Goal: Information Seeking & Learning: Learn about a topic

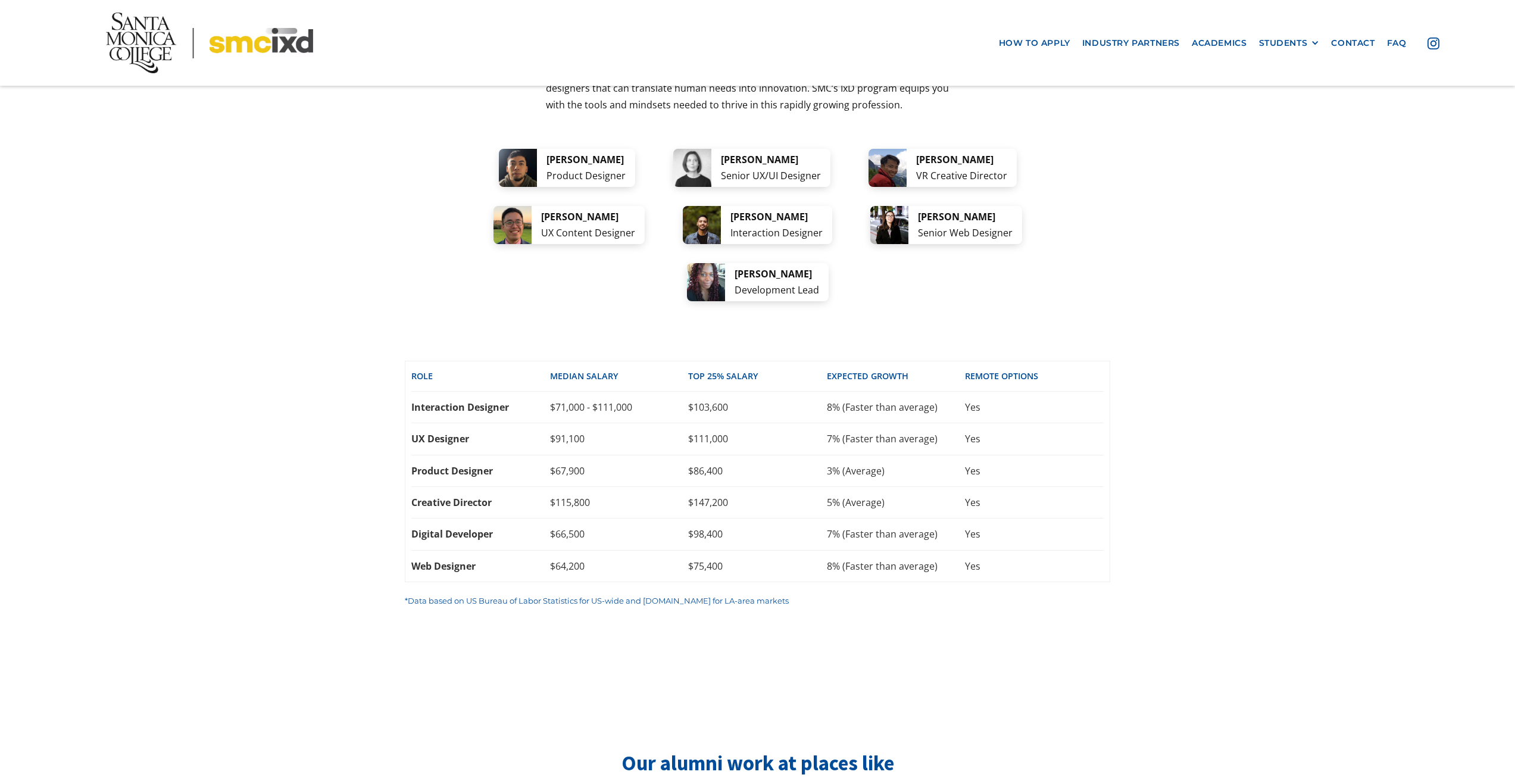
scroll to position [2381, 0]
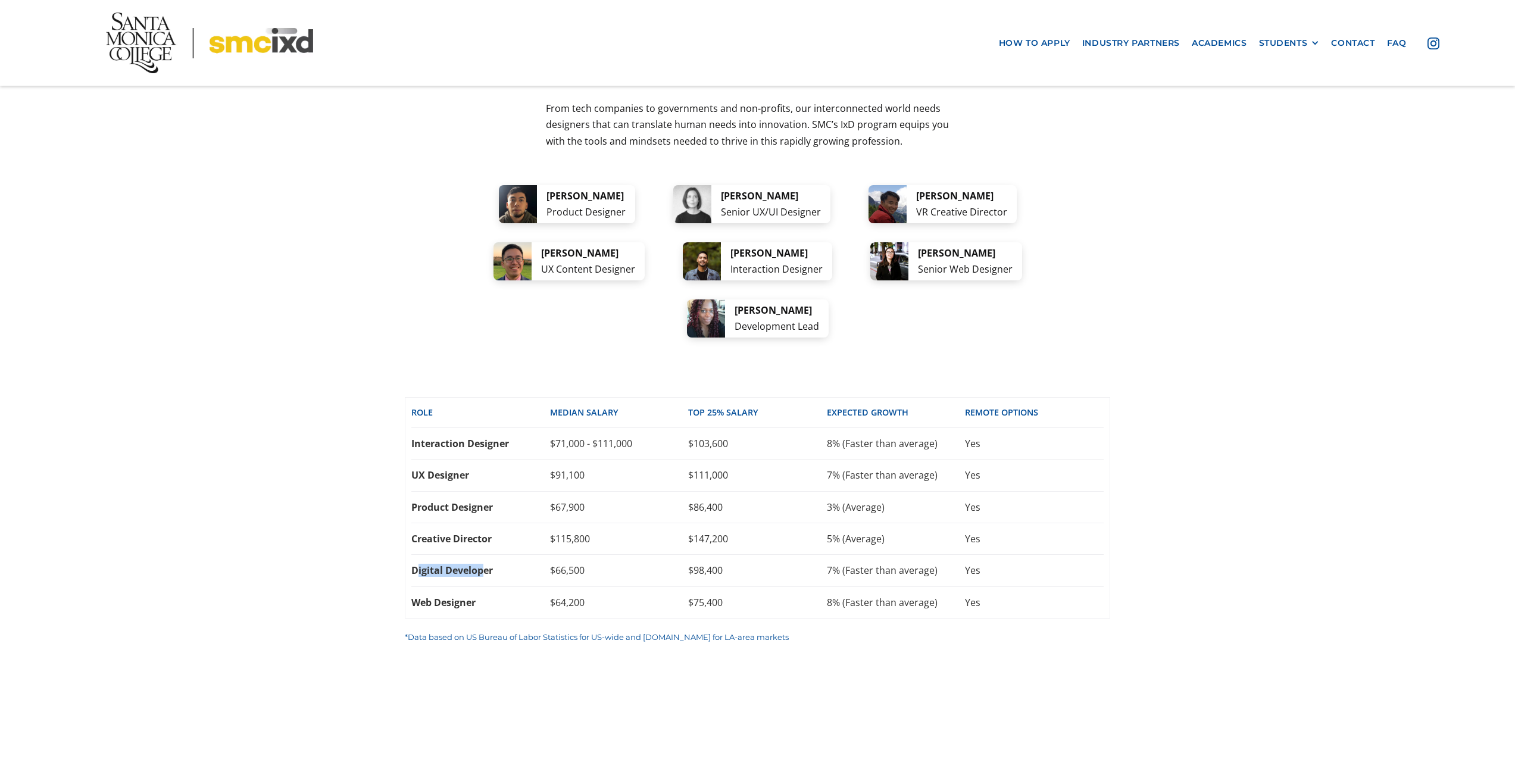
drag, startPoint x: 416, startPoint y: 485, endPoint x: 486, endPoint y: 487, distance: 70.0
click at [486, 564] on div "Digital Developer" at bounding box center [481, 570] width 139 height 13
drag, startPoint x: 567, startPoint y: 480, endPoint x: 597, endPoint y: 478, distance: 30.1
click at [597, 555] on div "Digital Developer $66,500 $98,400 7% (Faster than average) Yes" at bounding box center [757, 570] width 692 height 31
click at [548, 532] on div "Creative Director" at bounding box center [481, 539] width 139 height 13
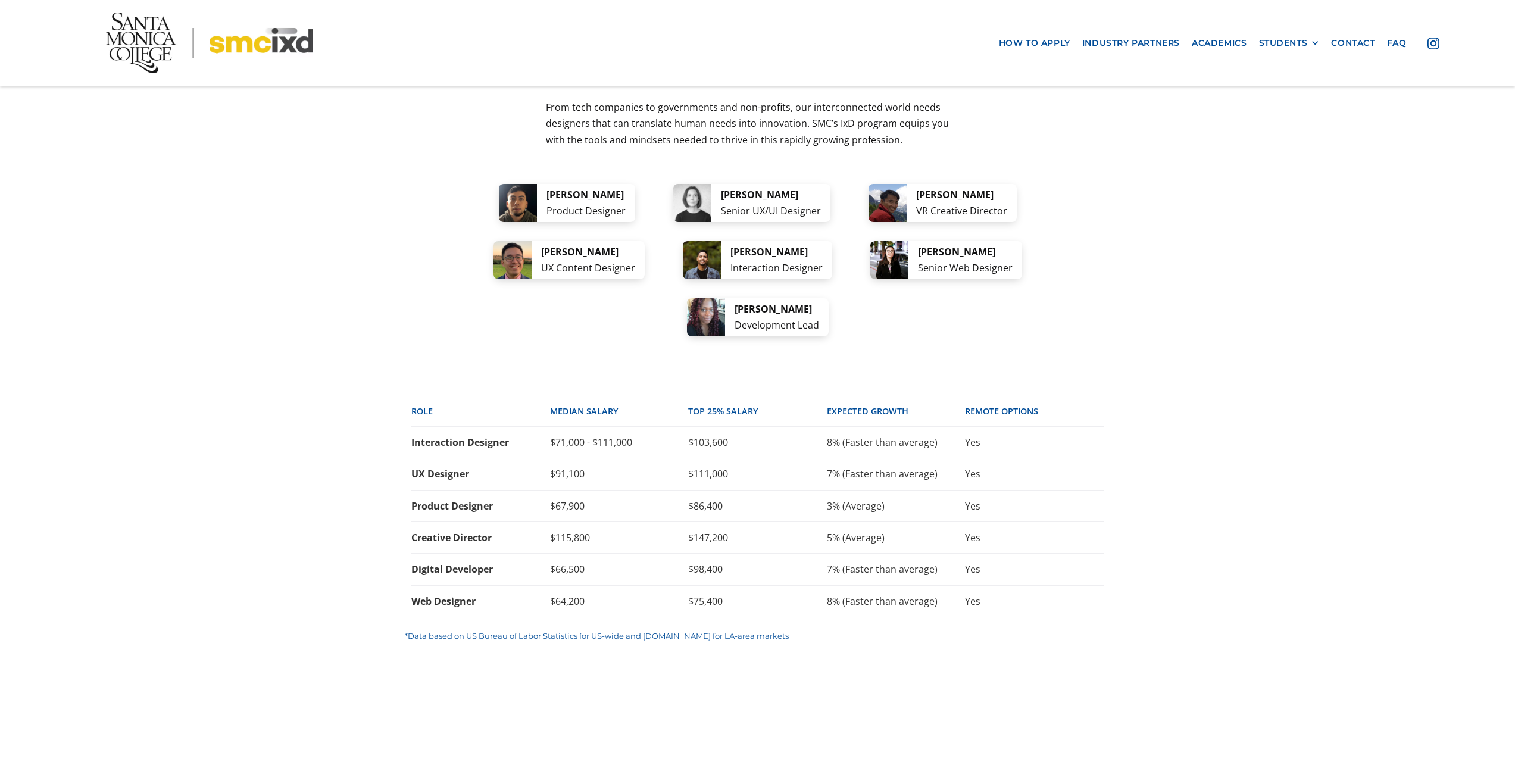
scroll to position [2335, 0]
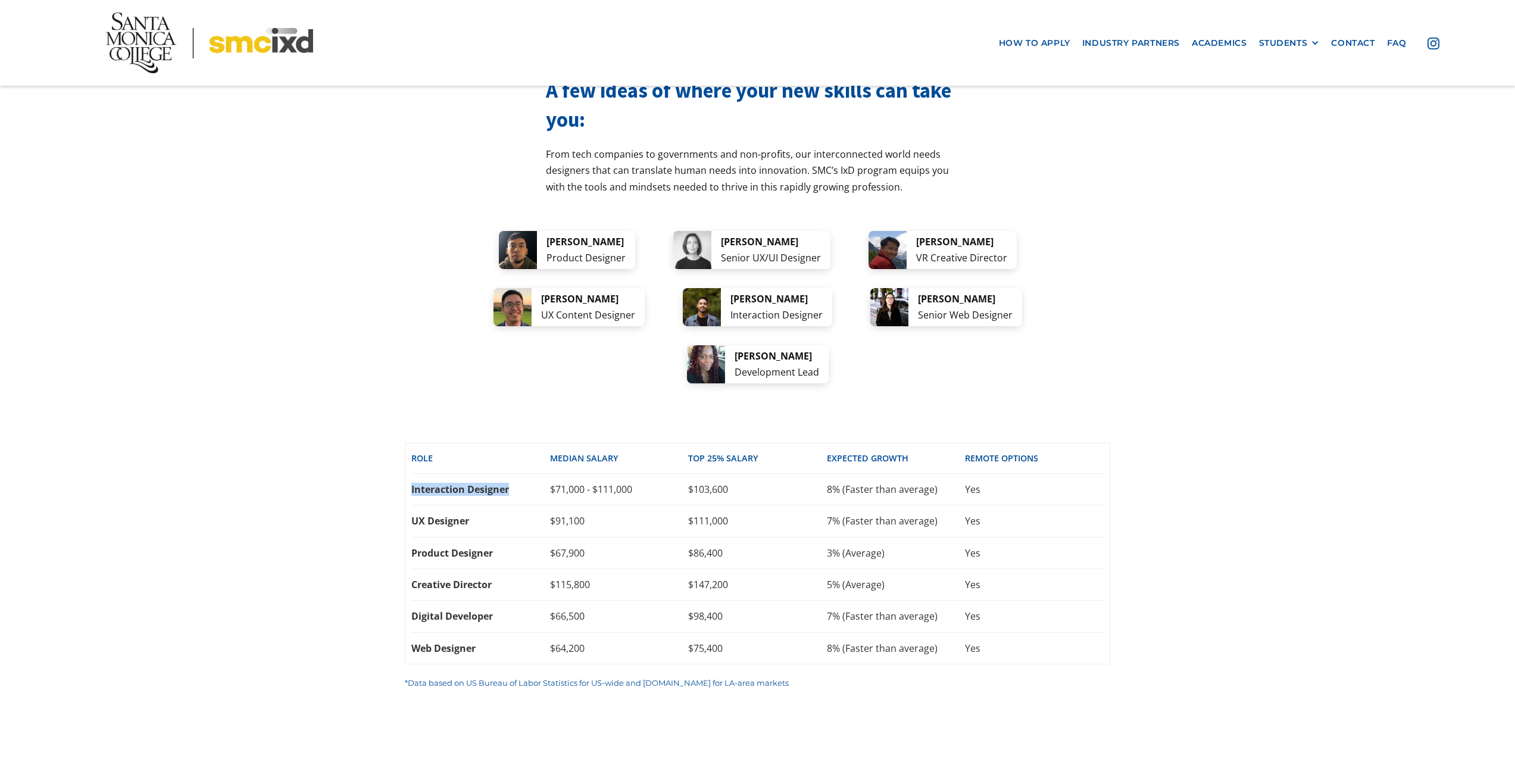
drag, startPoint x: 413, startPoint y: 399, endPoint x: 528, endPoint y: 401, distance: 115.0
click at [528, 483] on div "Interaction Designer" at bounding box center [481, 489] width 139 height 13
drag, startPoint x: 555, startPoint y: 402, endPoint x: 643, endPoint y: 404, distance: 88.0
click at [643, 483] on div "$71,000 - $111,000" at bounding box center [620, 489] width 139 height 13
click at [414, 547] on div "Product Designer" at bounding box center [481, 553] width 139 height 13
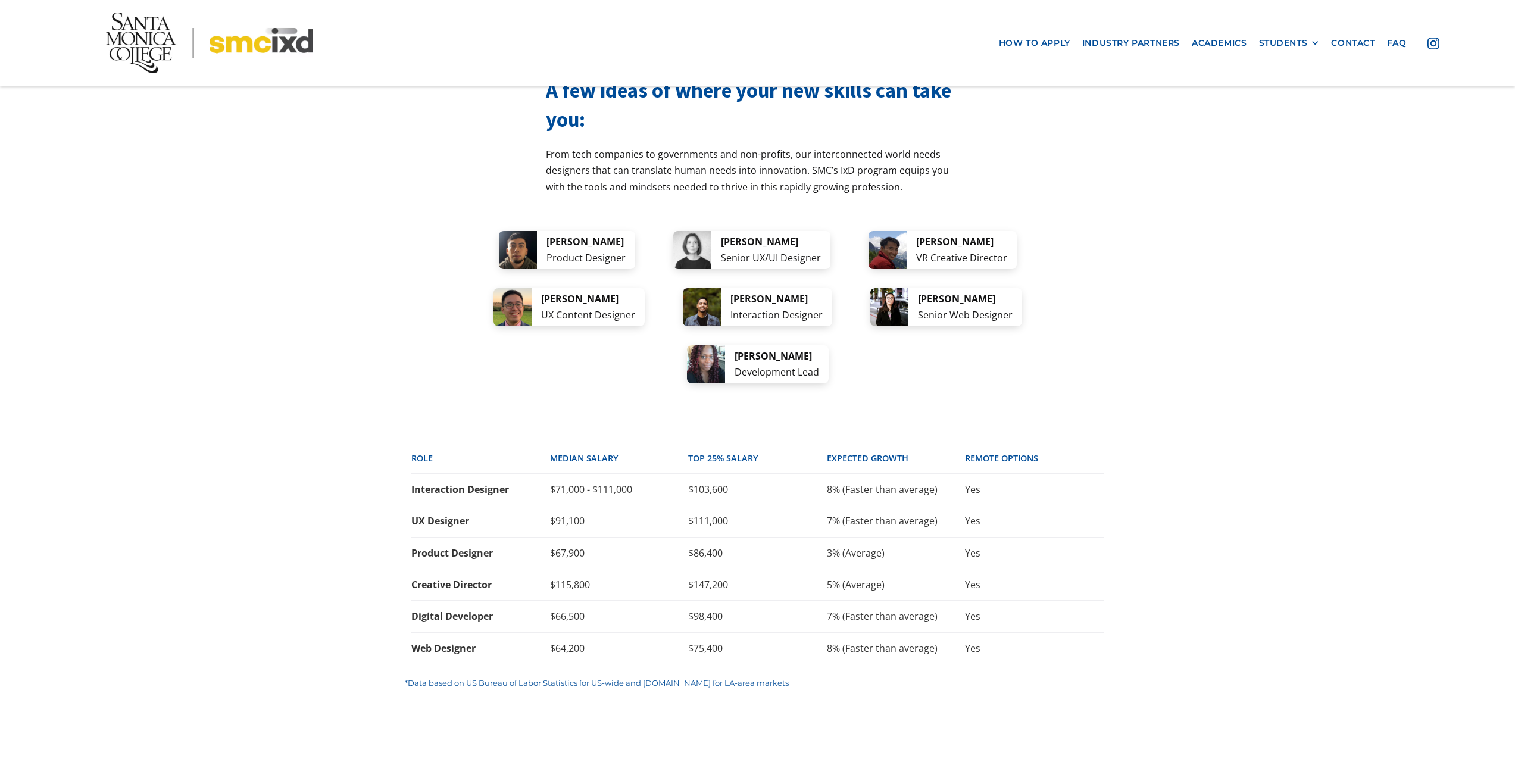
click at [414, 547] on div "Product Designer" at bounding box center [481, 553] width 139 height 13
drag, startPoint x: 421, startPoint y: 399, endPoint x: 539, endPoint y: 403, distance: 118.1
click at [539, 483] on div "Interaction Designer" at bounding box center [481, 489] width 139 height 13
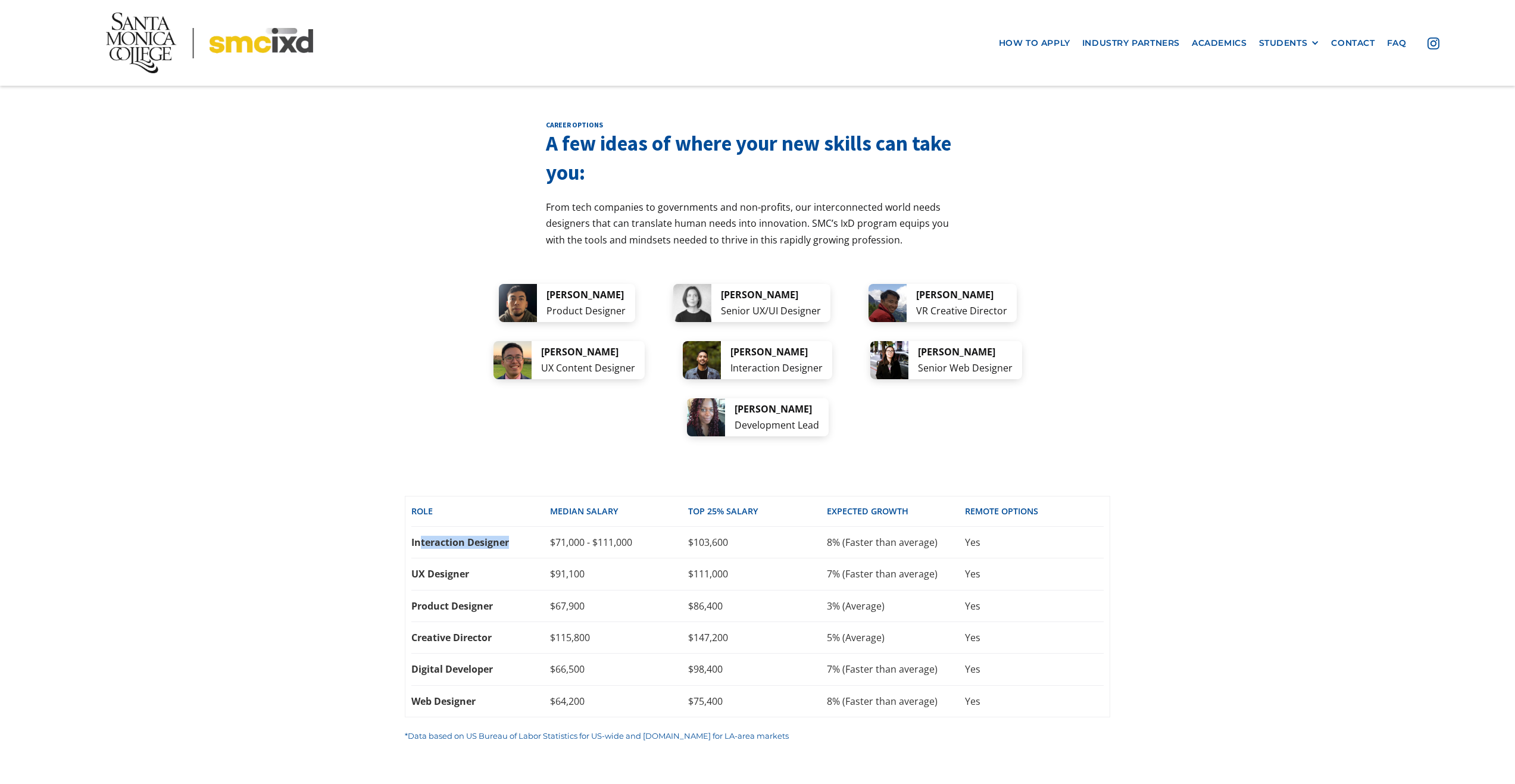
scroll to position [2276, 0]
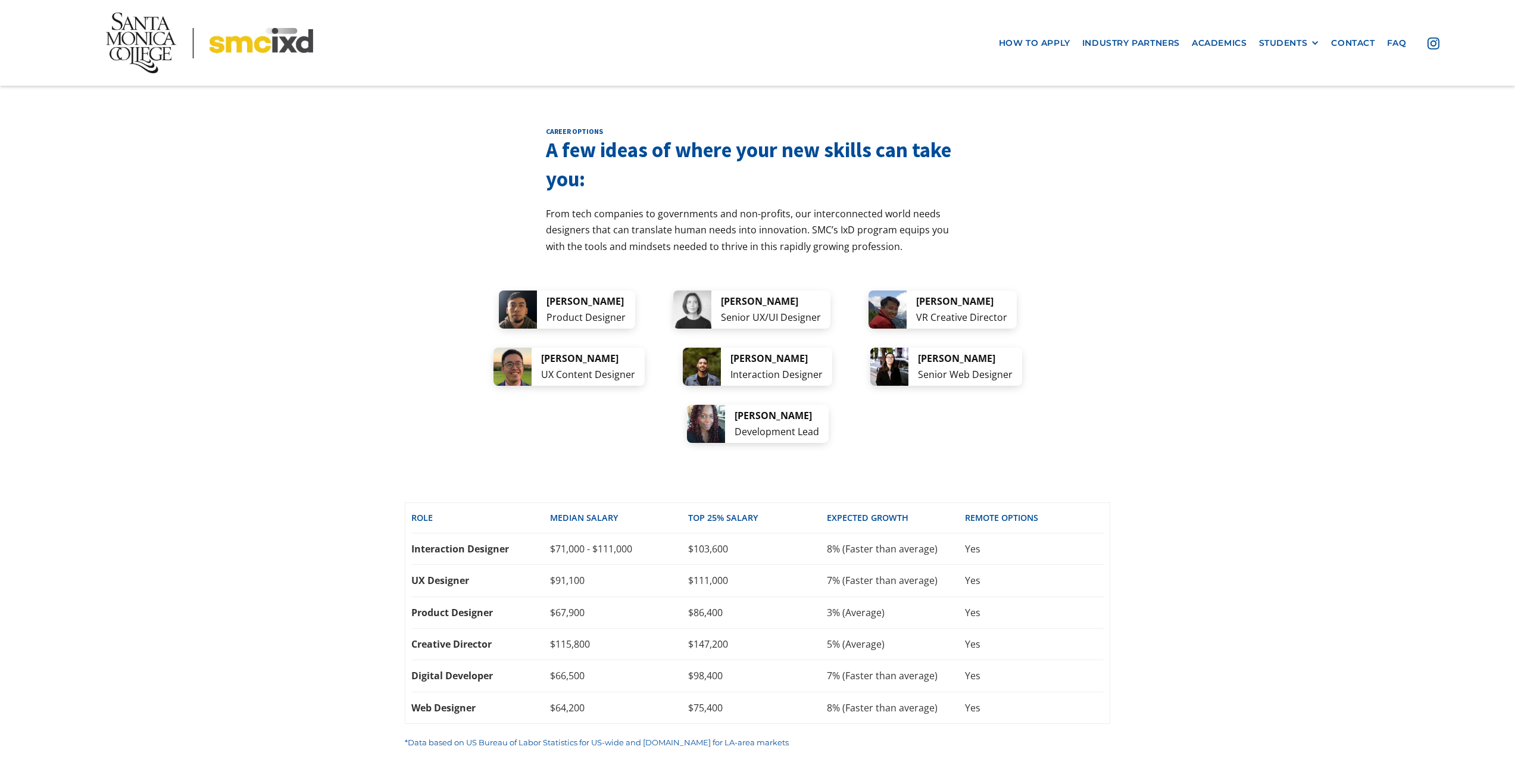
click at [363, 474] on div "career options A few ideas of where your new skills can take you: From tech com…" at bounding box center [757, 432] width 1515 height 778
drag, startPoint x: 409, startPoint y: 464, endPoint x: 474, endPoint y: 481, distance: 67.2
click at [475, 502] on div "Role Median SALARY top 25% SALARY EXPECTED GROWTH REMOTE OPTIONS Interaction De…" at bounding box center [758, 613] width 706 height 222
click at [414, 574] on div "UX Designer" at bounding box center [481, 580] width 139 height 13
drag, startPoint x: 414, startPoint y: 496, endPoint x: 468, endPoint y: 490, distance: 54.3
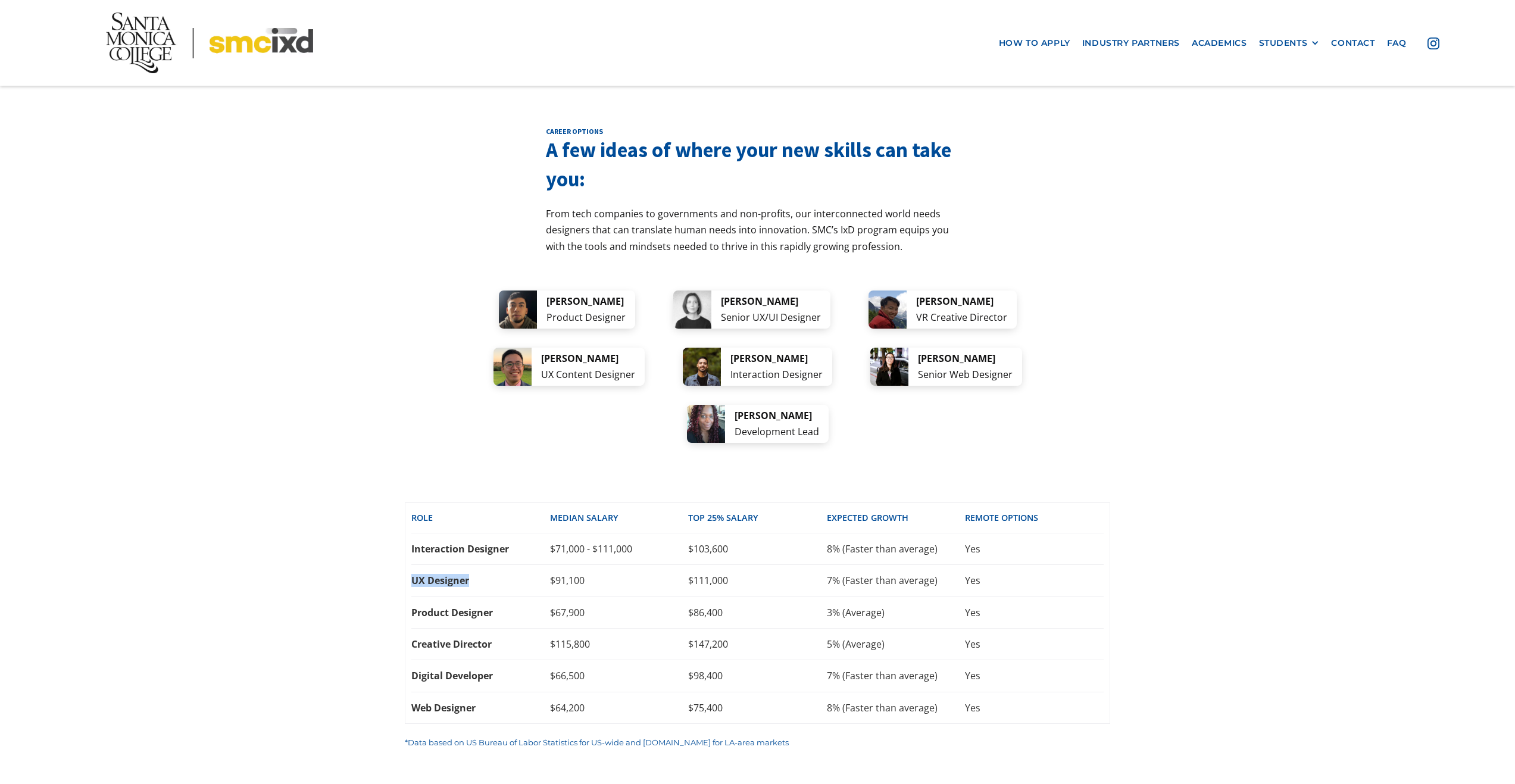
click at [468, 574] on div "UX Designer" at bounding box center [481, 580] width 139 height 13
drag, startPoint x: 415, startPoint y: 459, endPoint x: 518, endPoint y: 467, distance: 103.3
click at [518, 542] on div "Interaction Designer" at bounding box center [481, 549] width 139 height 13
drag, startPoint x: 464, startPoint y: 495, endPoint x: 400, endPoint y: 468, distance: 69.5
click at [399, 468] on div "career options A few ideas of where your new skills can take you: From tech com…" at bounding box center [757, 432] width 1515 height 778
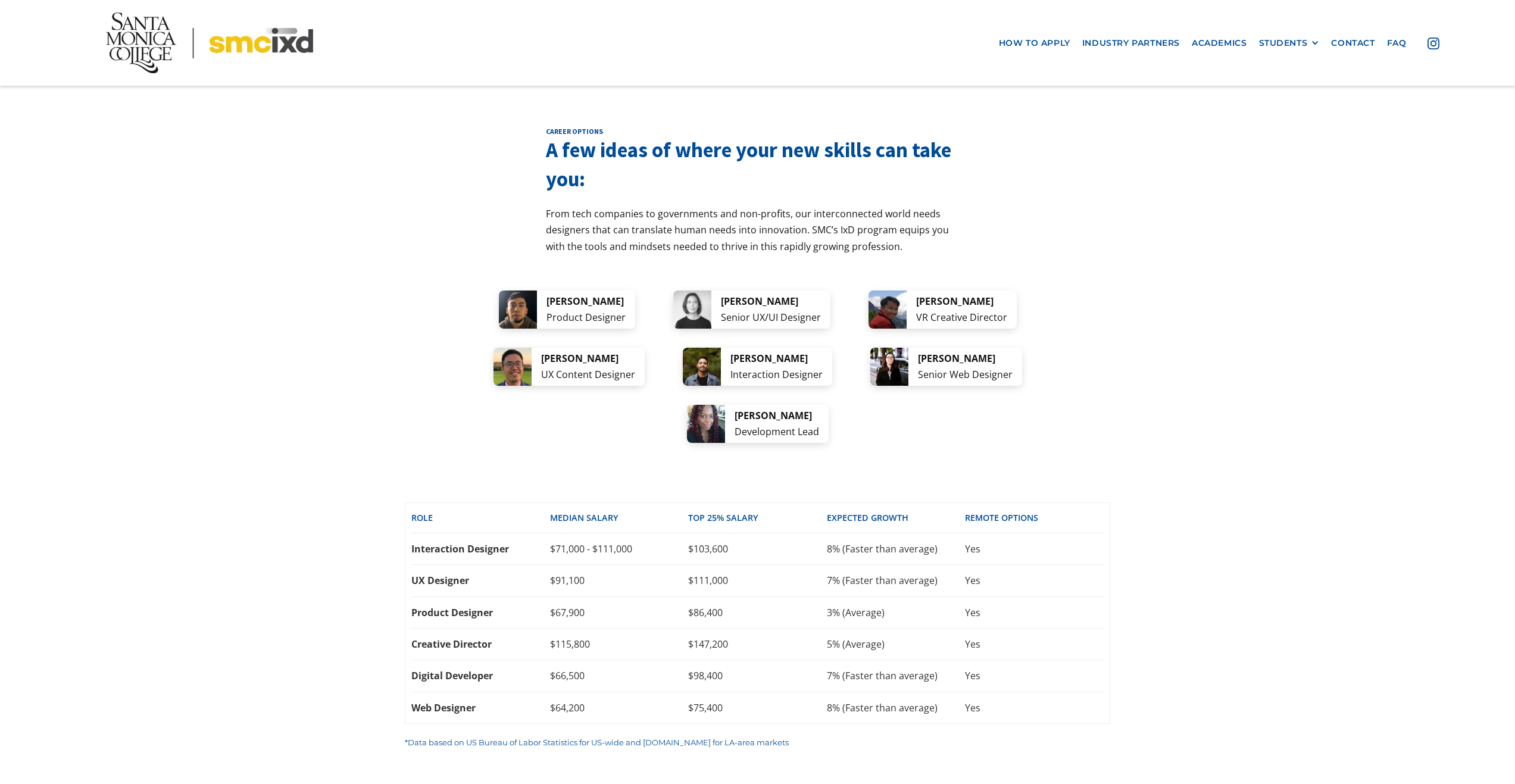
click at [475, 606] on div "Product Designer" at bounding box center [481, 612] width 139 height 13
drag, startPoint x: 506, startPoint y: 529, endPoint x: 410, endPoint y: 524, distance: 96.1
click at [410, 524] on div "Role Median SALARY top 25% SALARY EXPECTED GROWTH REMOTE OPTIONS Interaction De…" at bounding box center [758, 613] width 706 height 222
click at [592, 606] on div "$67,900" at bounding box center [620, 612] width 139 height 13
drag, startPoint x: 409, startPoint y: 563, endPoint x: 493, endPoint y: 560, distance: 84.1
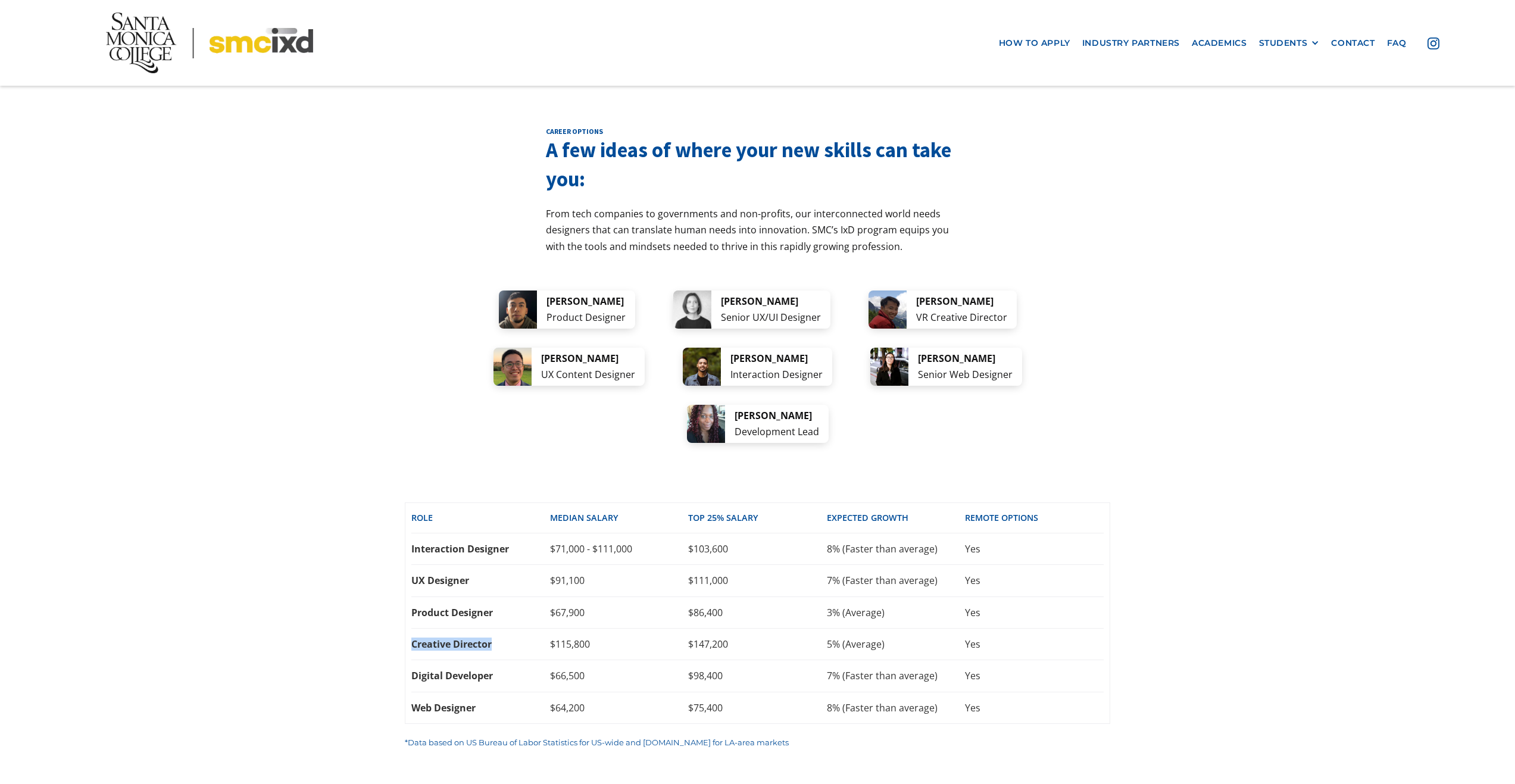
click at [493, 560] on div "Role Median SALARY top 25% SALARY EXPECTED GROWTH REMOTE OPTIONS Interaction De…" at bounding box center [758, 613] width 706 height 222
click at [492, 637] on div "Creative Director" at bounding box center [481, 644] width 139 height 13
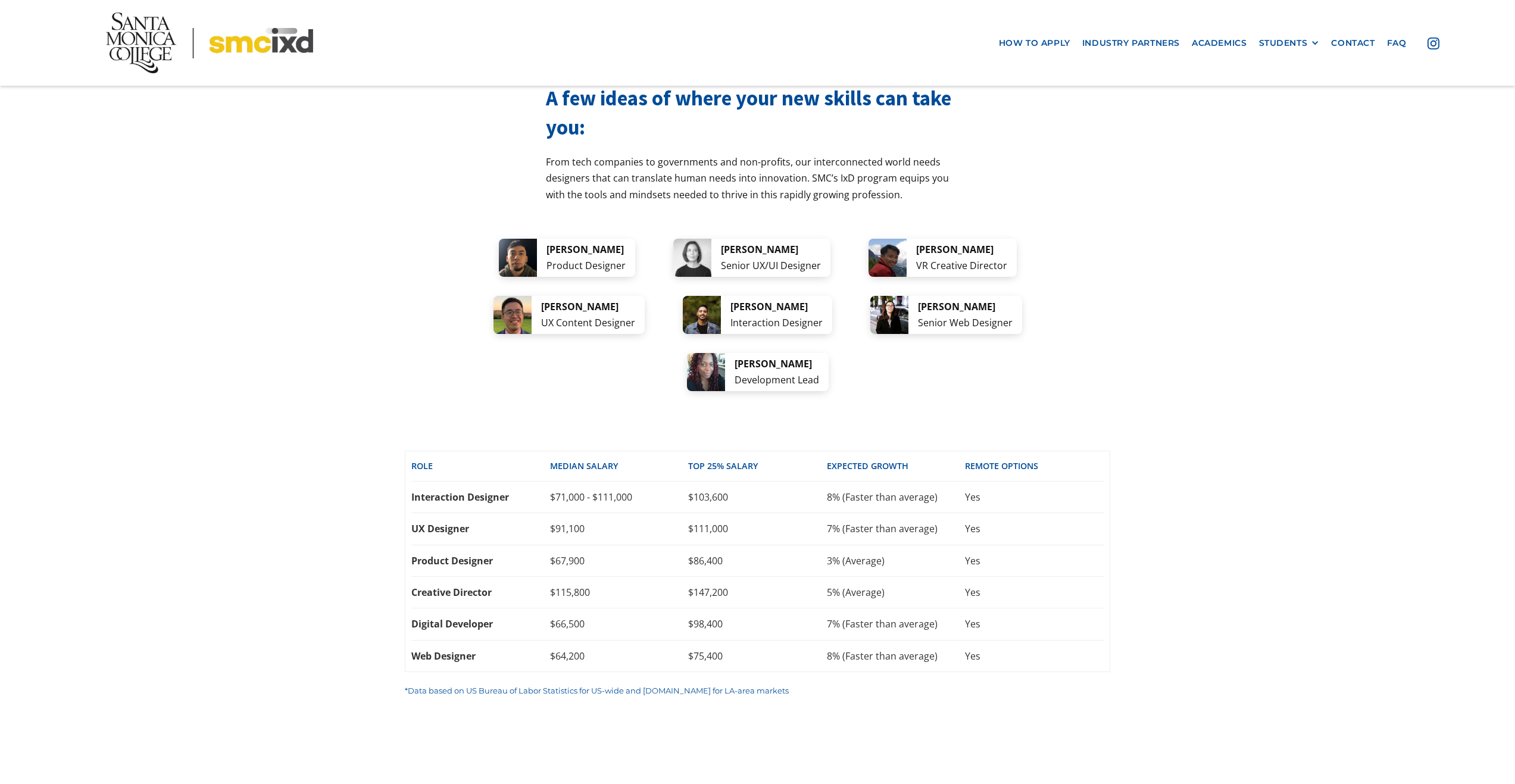
scroll to position [2335, 0]
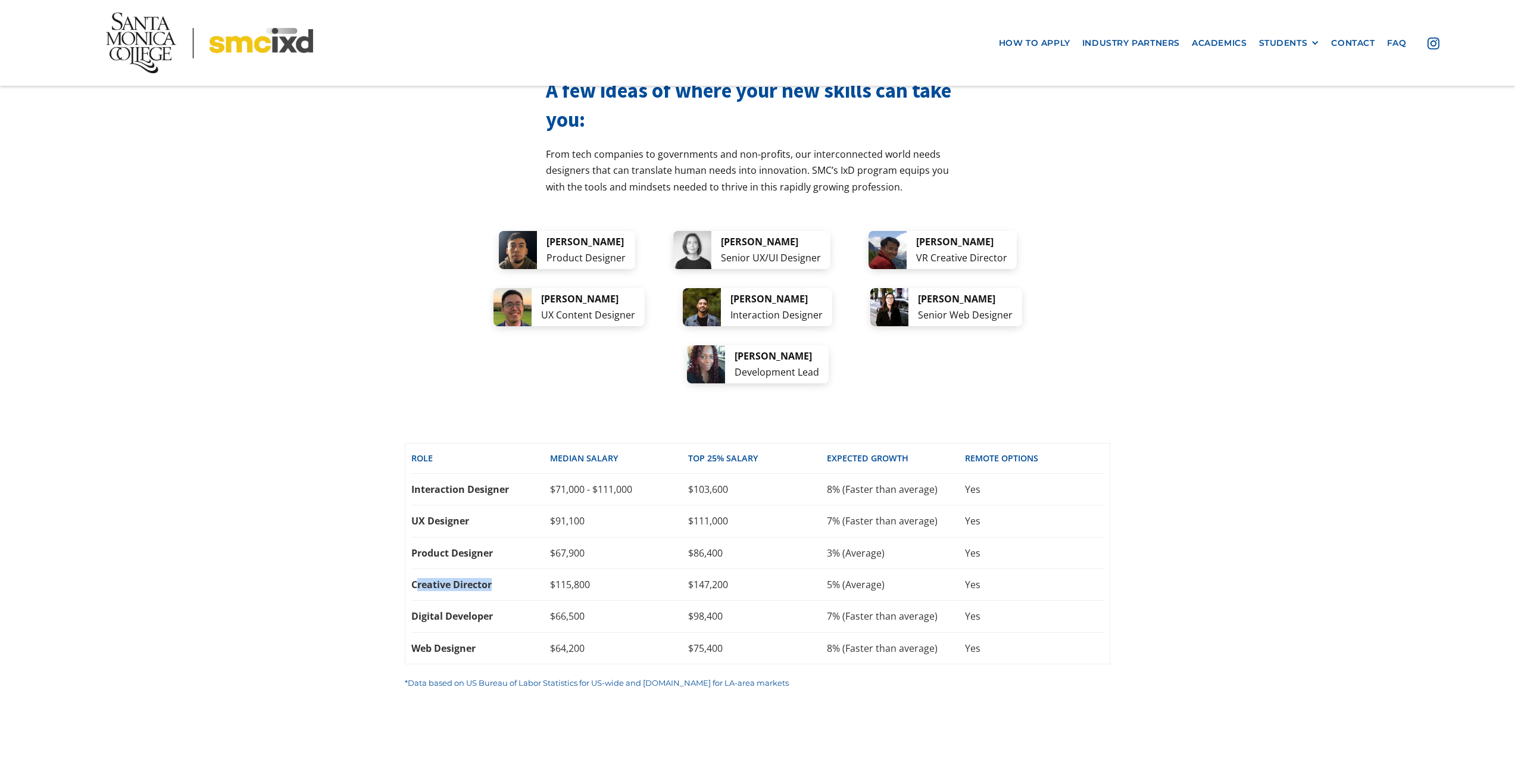
drag, startPoint x: 415, startPoint y: 506, endPoint x: 529, endPoint y: 497, distance: 114.4
click at [529, 569] on div "Creative Director $115,800 $147,200 5% (Average) Yes" at bounding box center [757, 584] width 692 height 31
drag, startPoint x: 417, startPoint y: 535, endPoint x: 495, endPoint y: 535, distance: 78.0
click at [495, 609] on div "Digital Developer" at bounding box center [481, 616] width 139 height 13
click at [418, 609] on div "Digital Developer" at bounding box center [481, 616] width 139 height 13
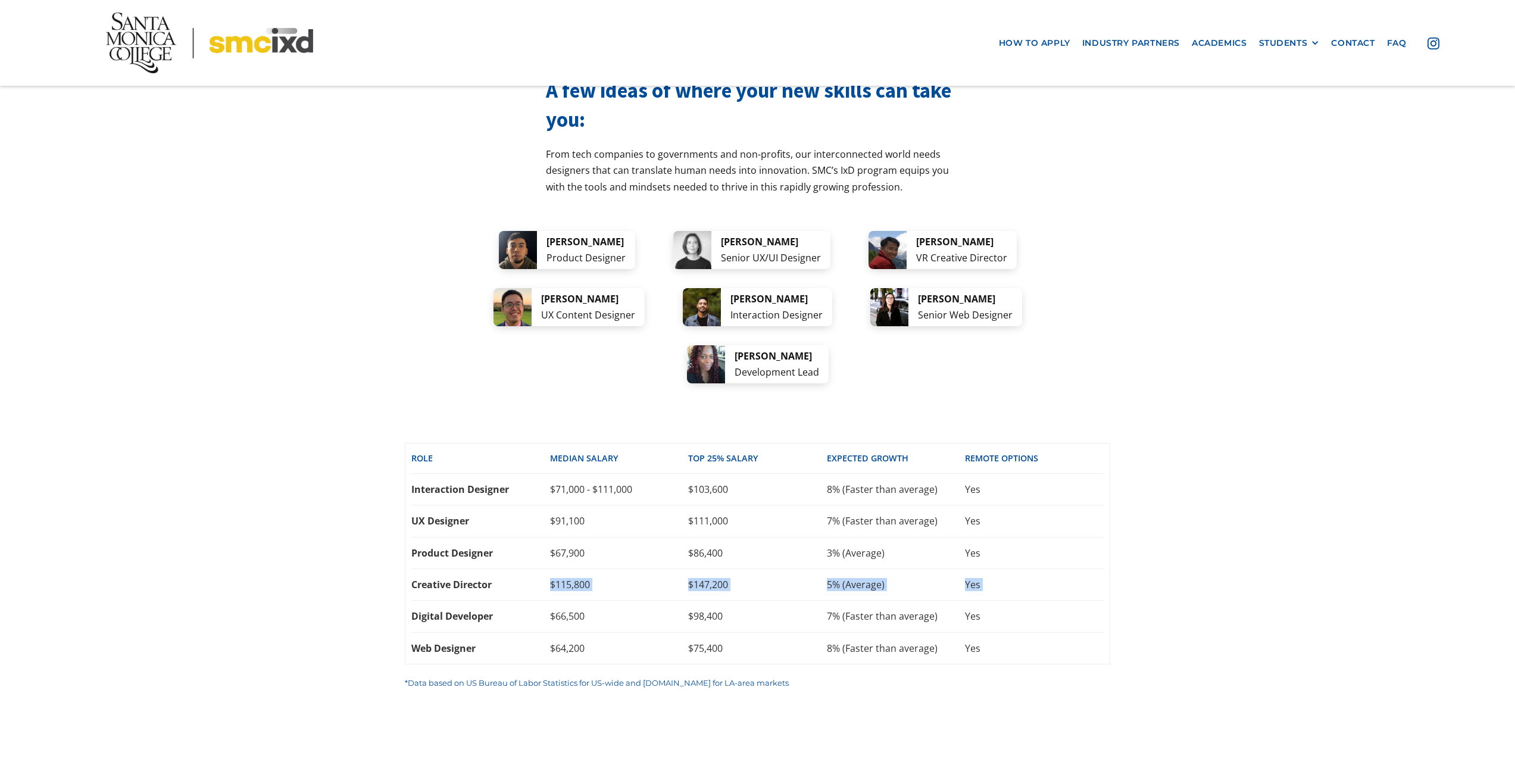
drag, startPoint x: 404, startPoint y: 532, endPoint x: 511, endPoint y: 512, distance: 108.9
click at [504, 513] on div "career options A few ideas of where your new skills can take you: From tech com…" at bounding box center [757, 372] width 1515 height 778
drag, startPoint x: 592, startPoint y: 530, endPoint x: 538, endPoint y: 529, distance: 54.0
click at [538, 601] on div "Digital Developer $66,500 $98,400 7% (Faster than average) Yes" at bounding box center [757, 617] width 692 height 31
drag, startPoint x: 695, startPoint y: 534, endPoint x: 731, endPoint y: 532, distance: 36.1
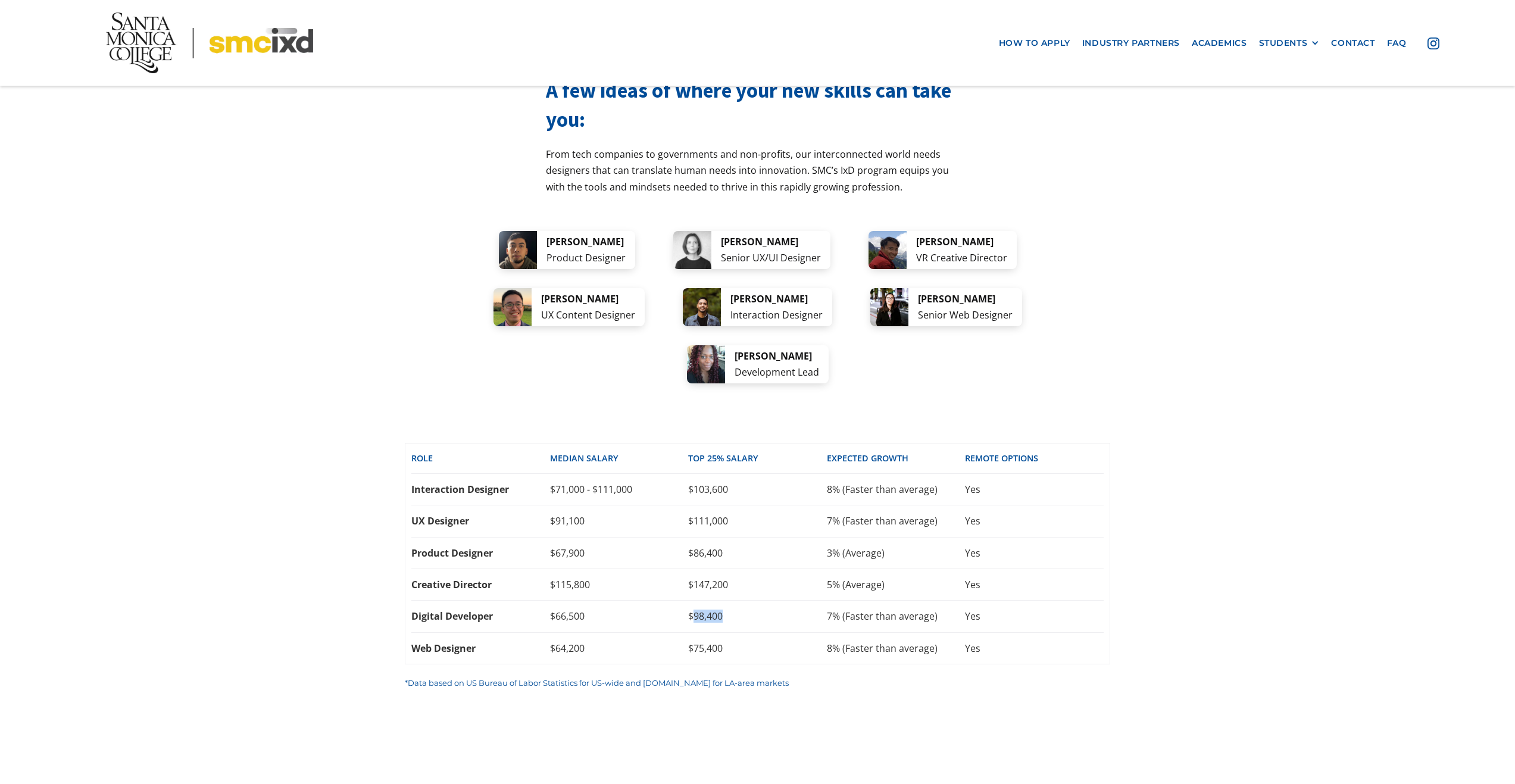
click at [731, 609] on div "$98,400" at bounding box center [757, 616] width 139 height 13
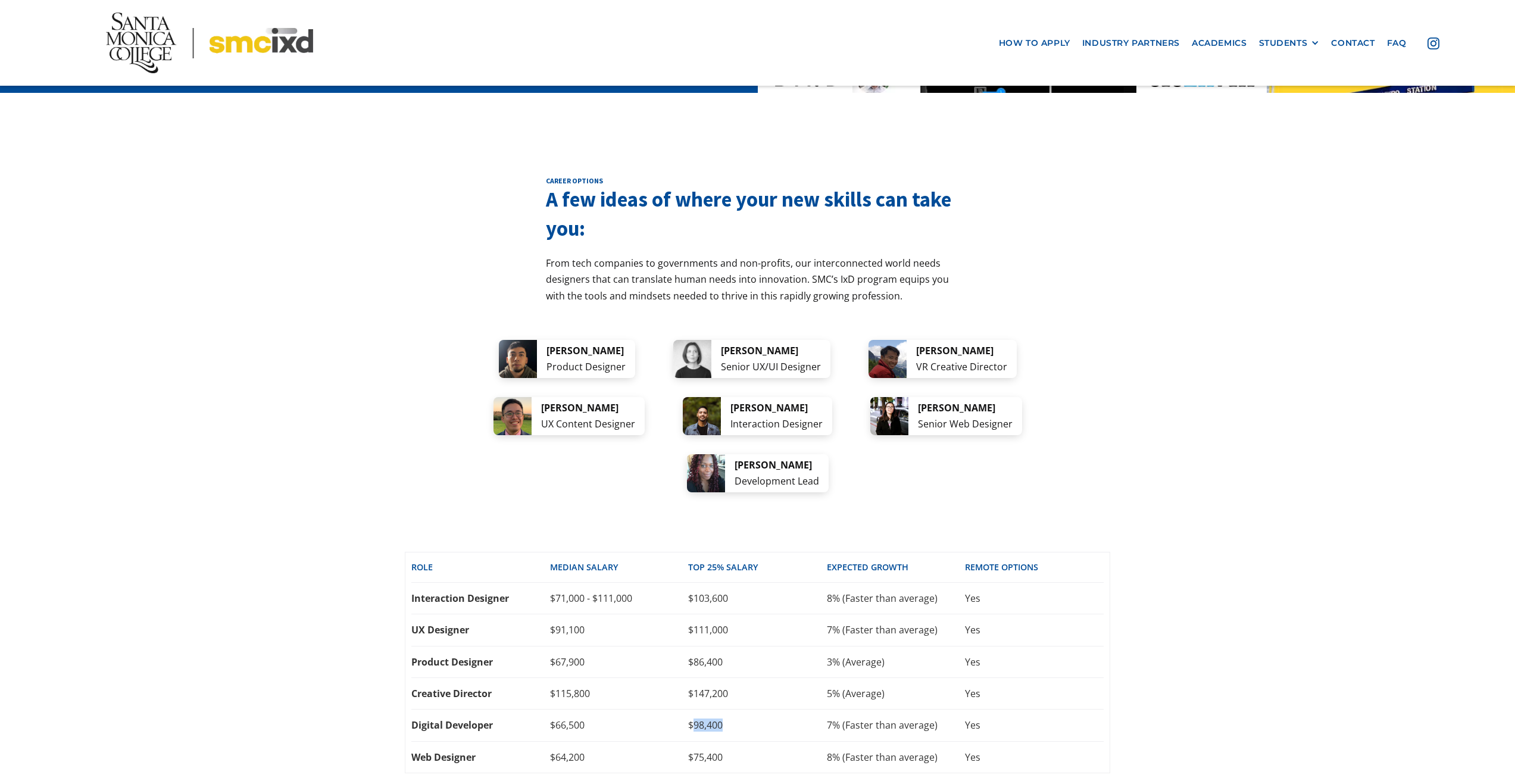
scroll to position [2157, 0]
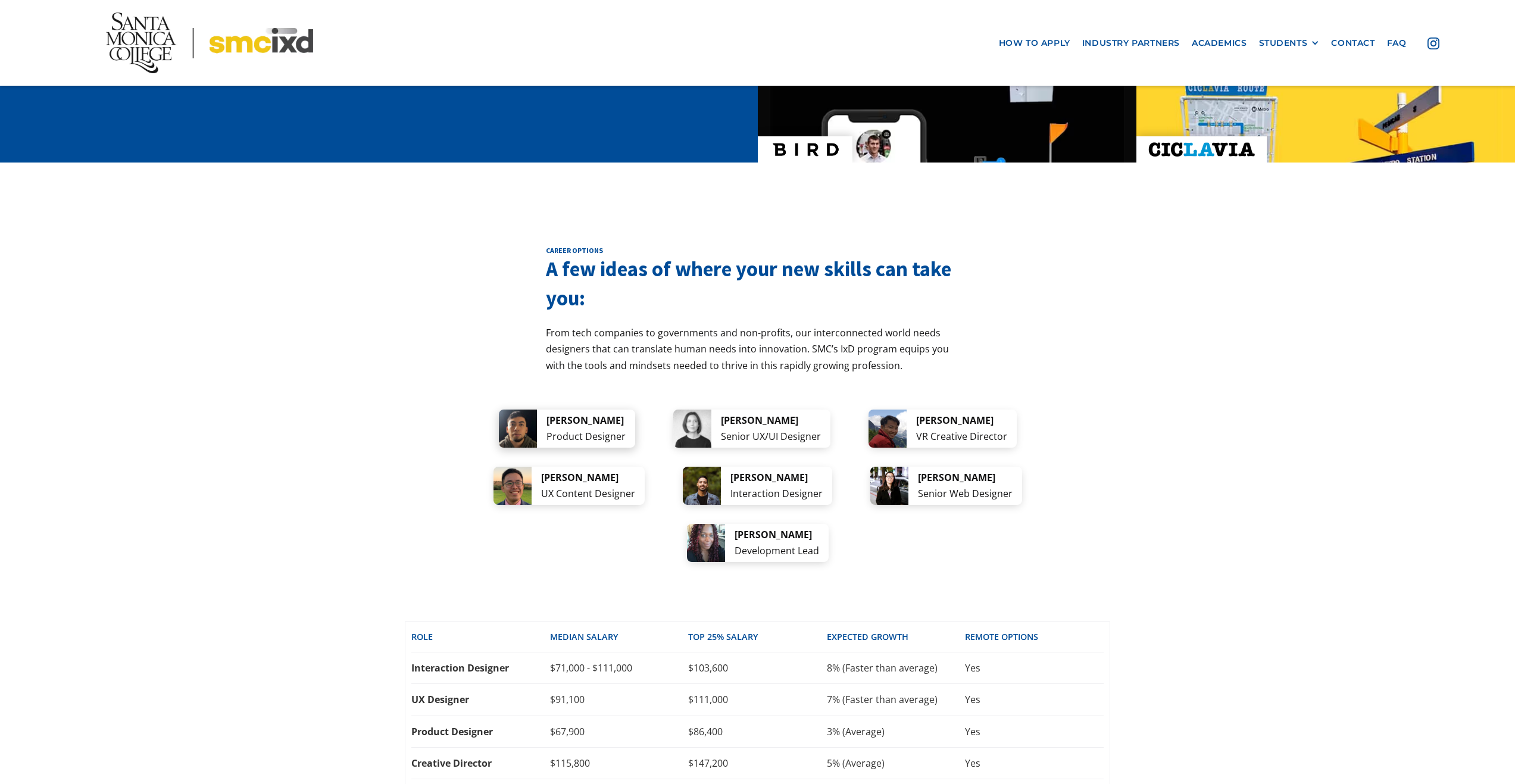
click at [614, 428] on div "Product Designer" at bounding box center [586, 436] width 79 height 16
click at [547, 421] on div "[PERSON_NAME] Product Designer [PERSON_NAME] Senior UX/UI Designer [PERSON_NAME…" at bounding box center [758, 486] width 706 height 153
click at [552, 413] on div "[PERSON_NAME]" at bounding box center [586, 421] width 79 height 16
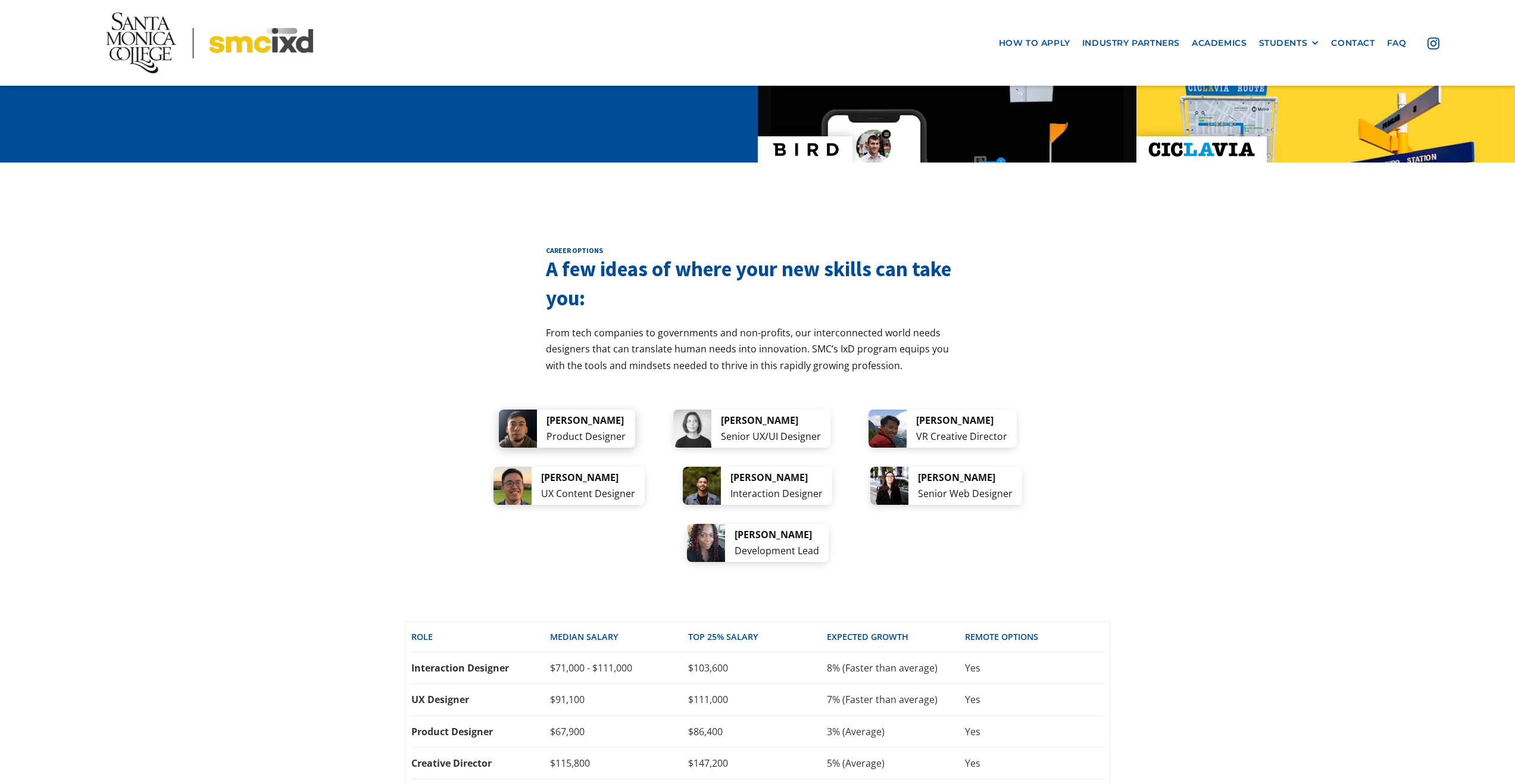
click at [485, 410] on div "[PERSON_NAME] Product Designer [PERSON_NAME] Senior UX/UI Designer [PERSON_NAME…" at bounding box center [758, 486] width 706 height 153
click at [505, 410] on img at bounding box center [518, 428] width 38 height 38
click at [712, 410] on img at bounding box center [692, 428] width 38 height 38
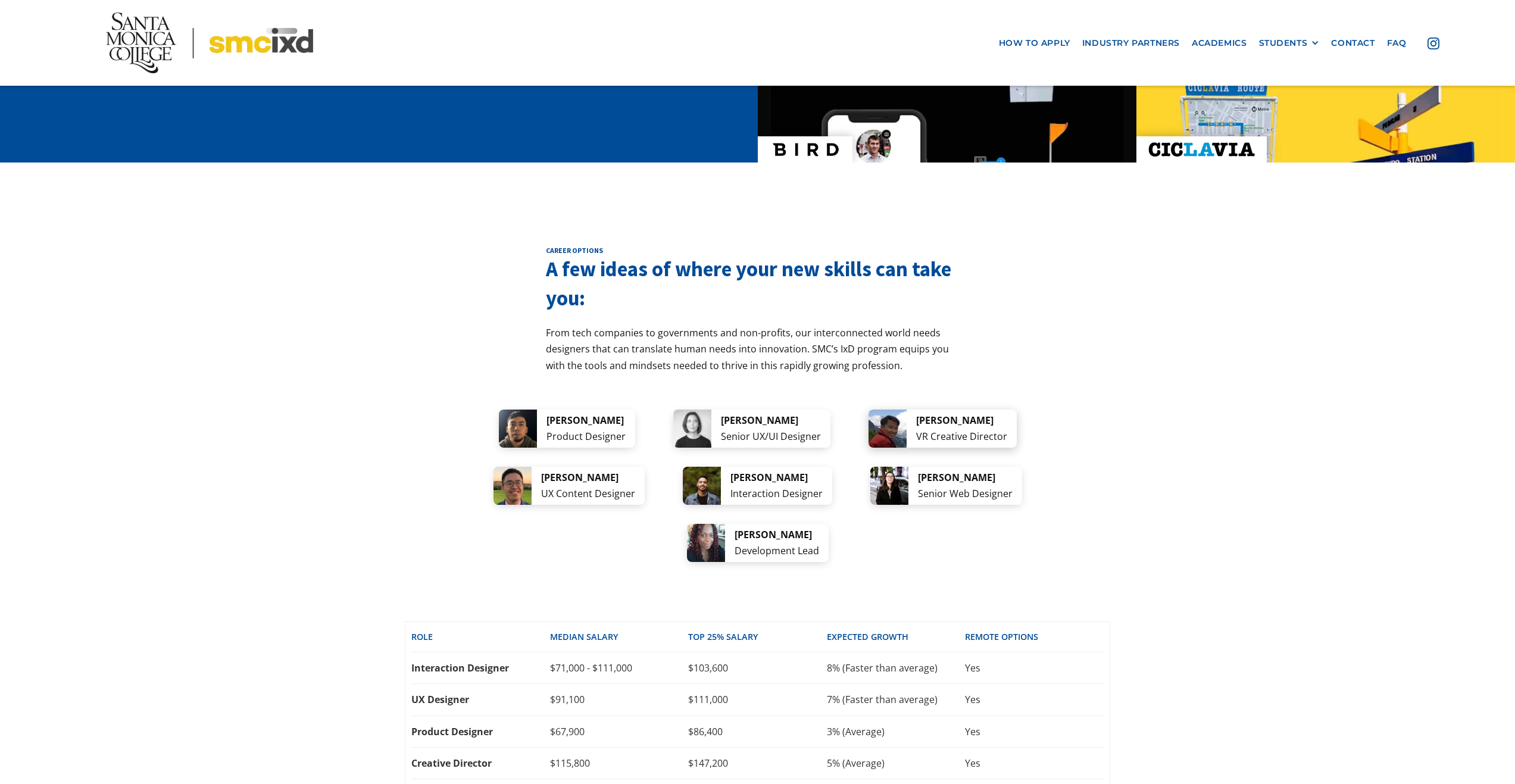
drag, startPoint x: 841, startPoint y: 392, endPoint x: 901, endPoint y: 387, distance: 60.2
click at [889, 410] on div "[PERSON_NAME] Product Designer [PERSON_NAME] Senior UX/UI Designer [PERSON_NAME…" at bounding box center [758, 486] width 706 height 153
click at [901, 410] on img at bounding box center [887, 428] width 38 height 38
click at [1064, 435] on div "[PERSON_NAME] Product Designer [PERSON_NAME] Senior UX/UI Designer [PERSON_NAME…" at bounding box center [758, 486] width 706 height 153
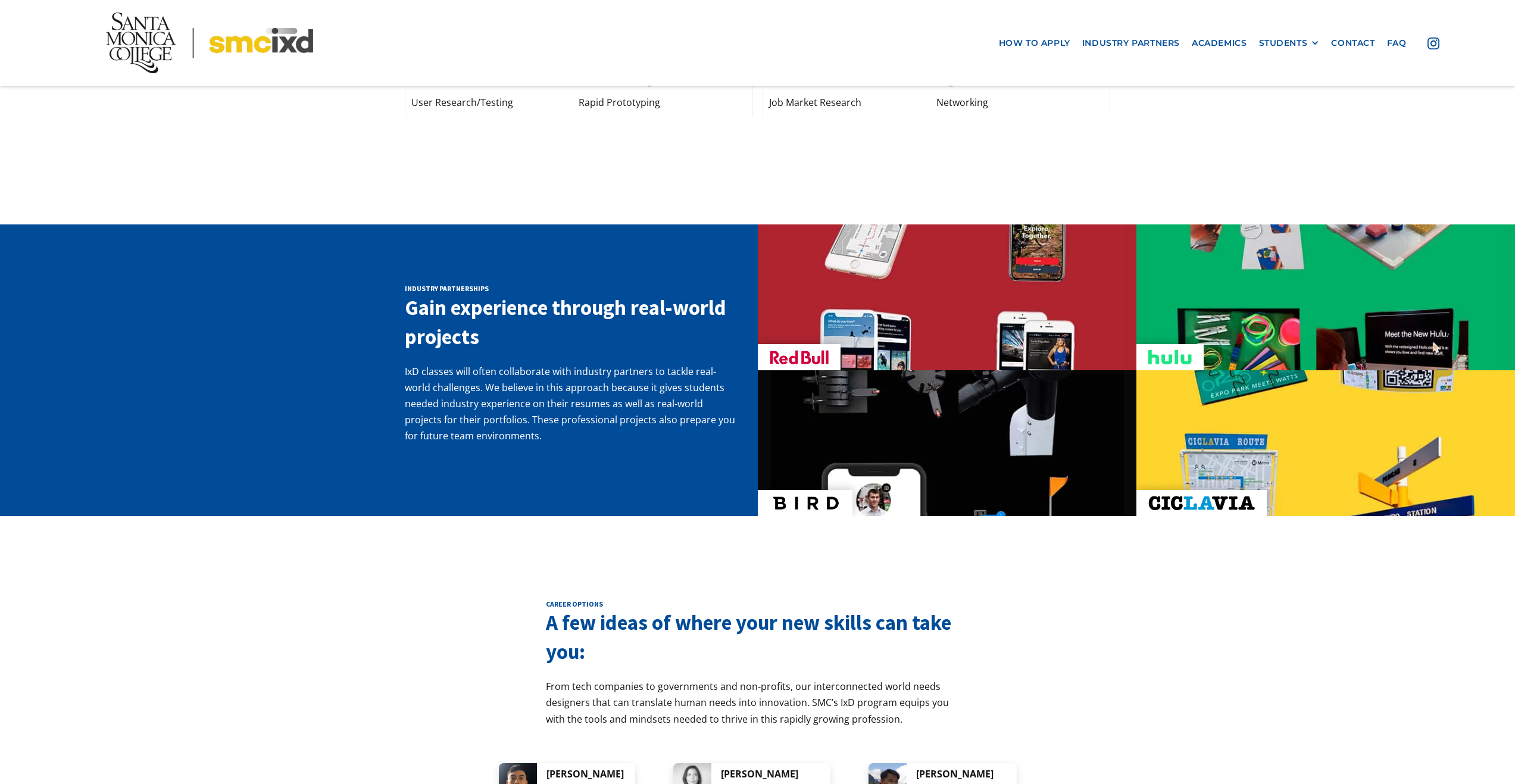
scroll to position [1800, 0]
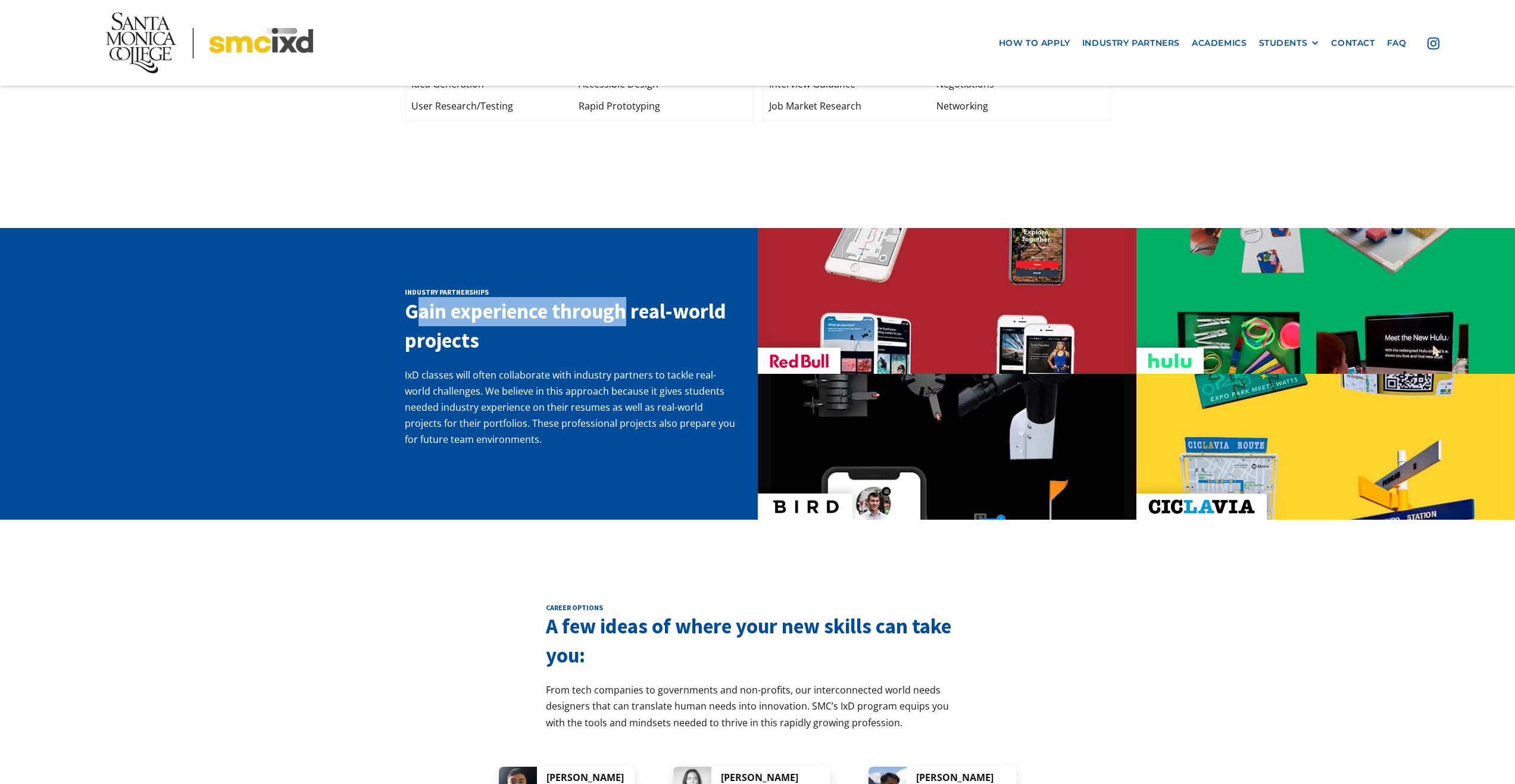
drag, startPoint x: 421, startPoint y: 284, endPoint x: 613, endPoint y: 306, distance: 193.3
click at [633, 297] on h3 "Gain experience through real-world projects" at bounding box center [572, 326] width 335 height 58
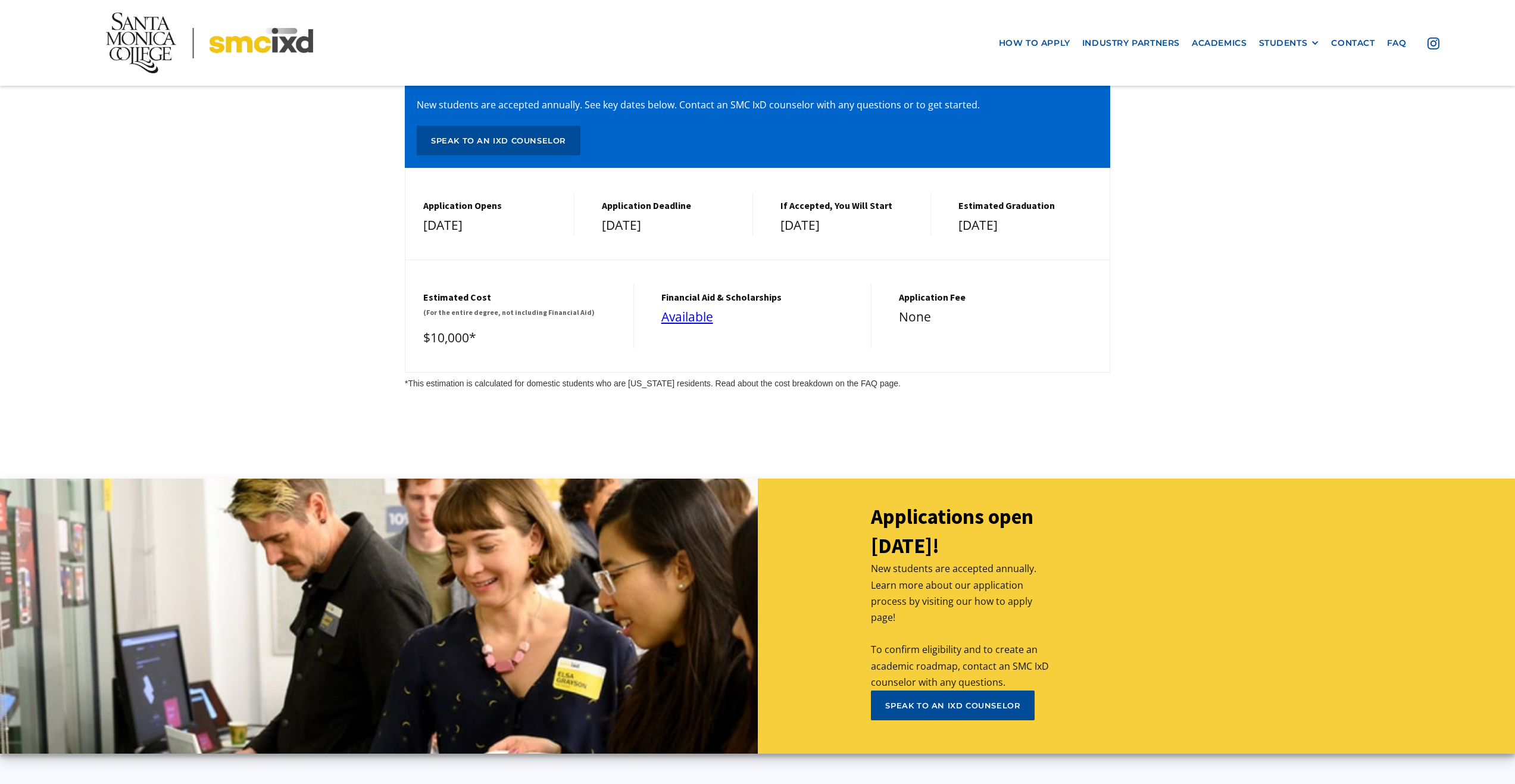
scroll to position [5013, 0]
